Goal: Find specific page/section: Find specific page/section

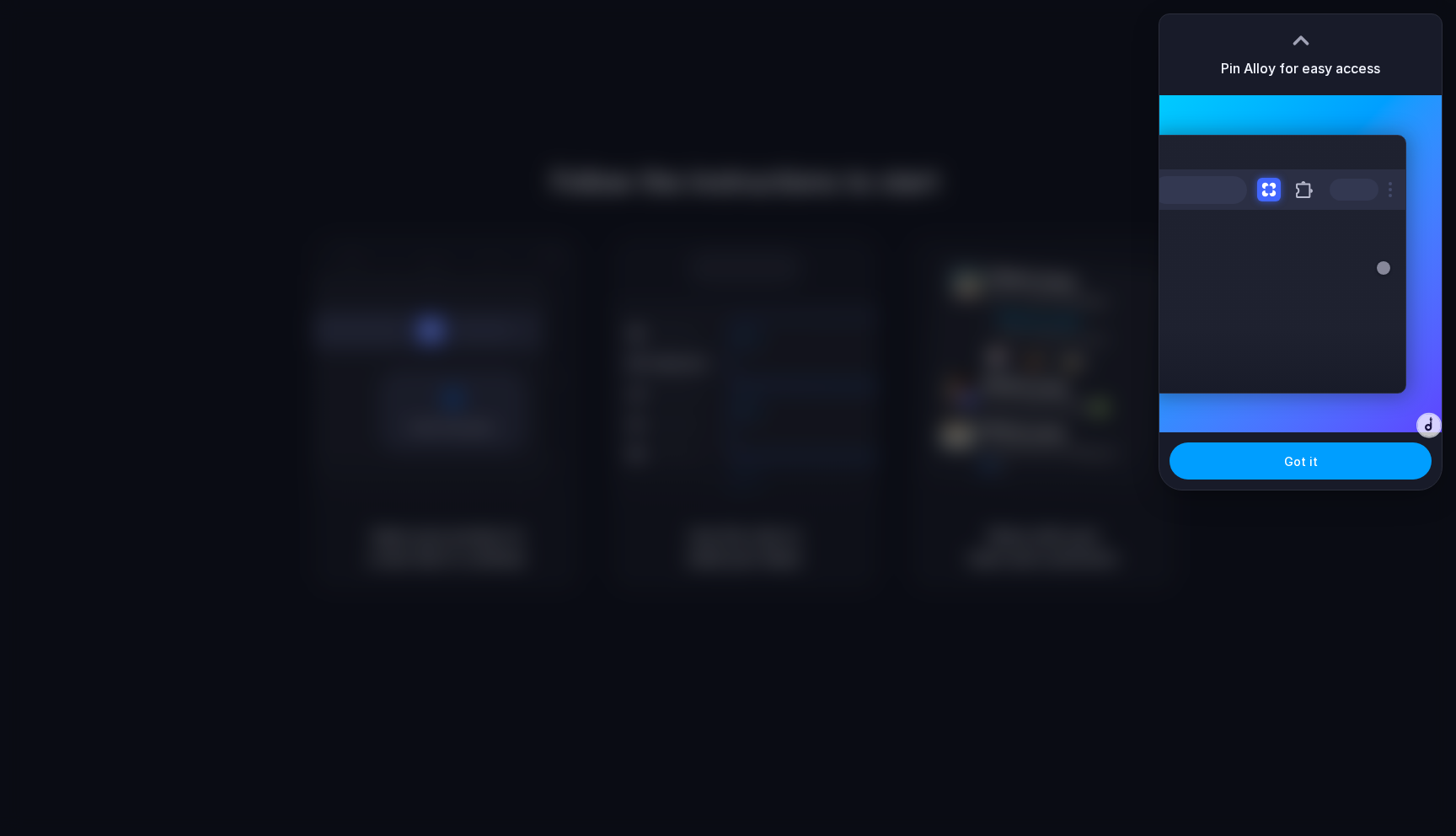
click at [1219, 455] on button "Got it" at bounding box center [1301, 461] width 262 height 37
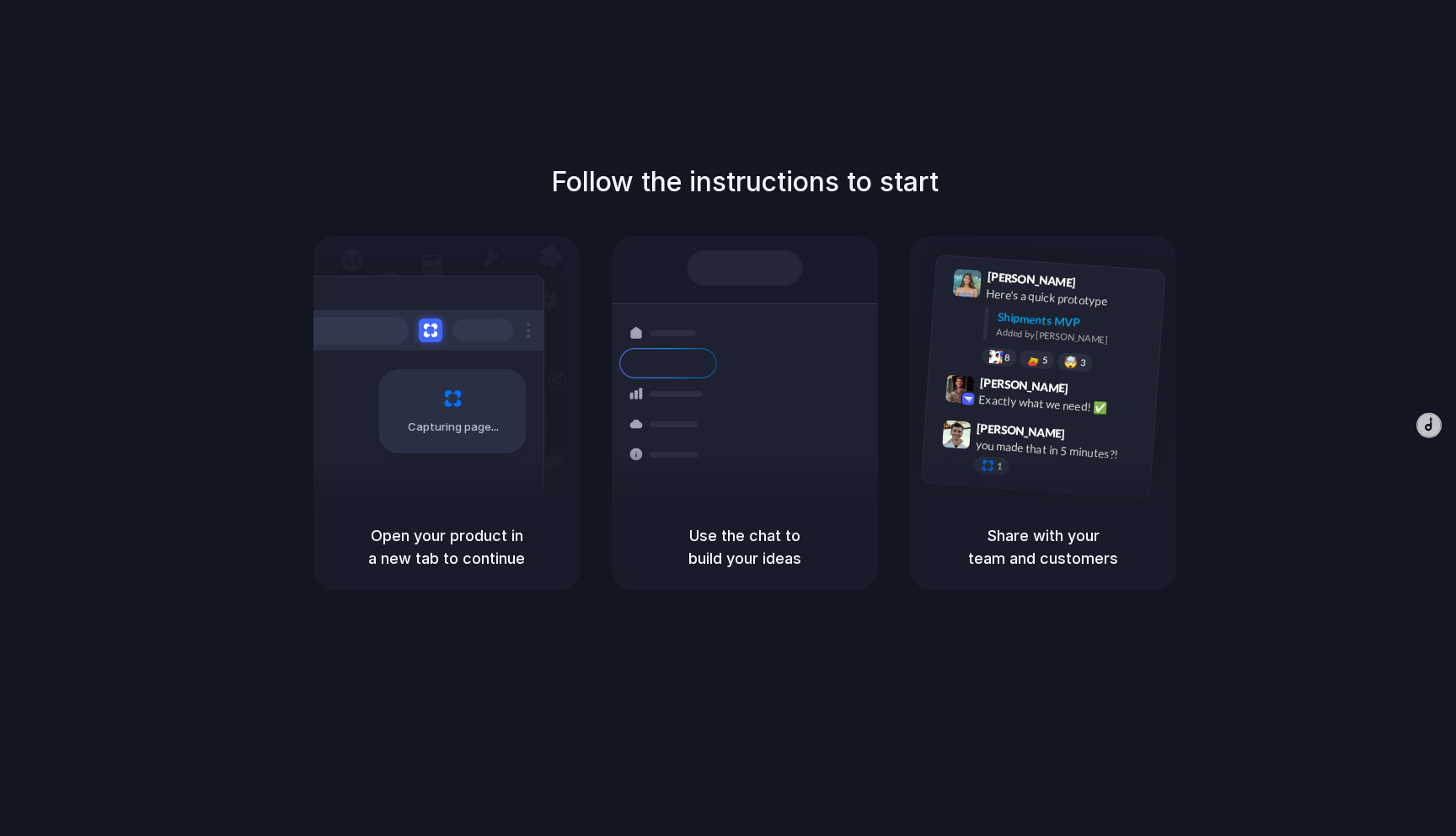
click at [728, 418] on div at bounding box center [728, 418] width 0 height 0
